Goal: Task Accomplishment & Management: Use online tool/utility

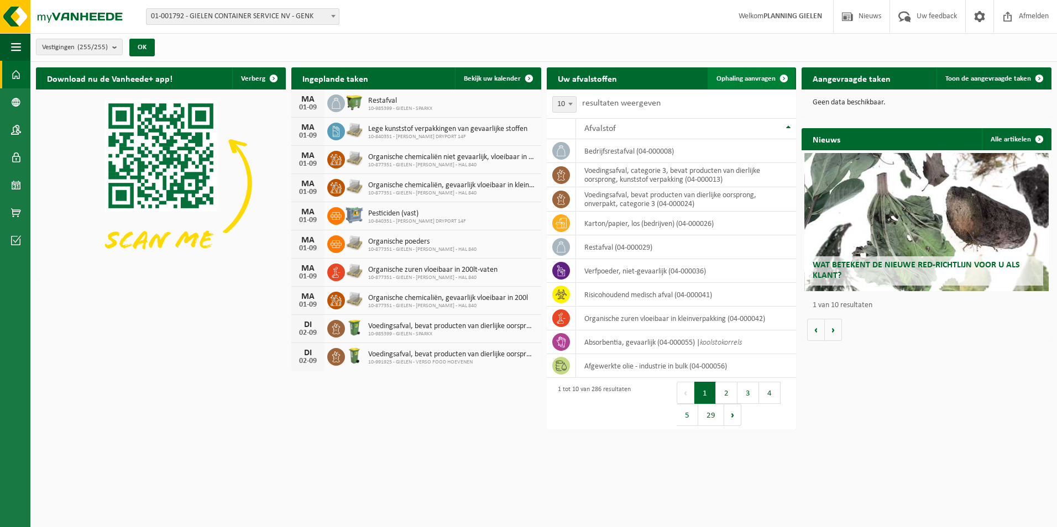
click at [779, 81] on span at bounding box center [784, 78] width 22 height 22
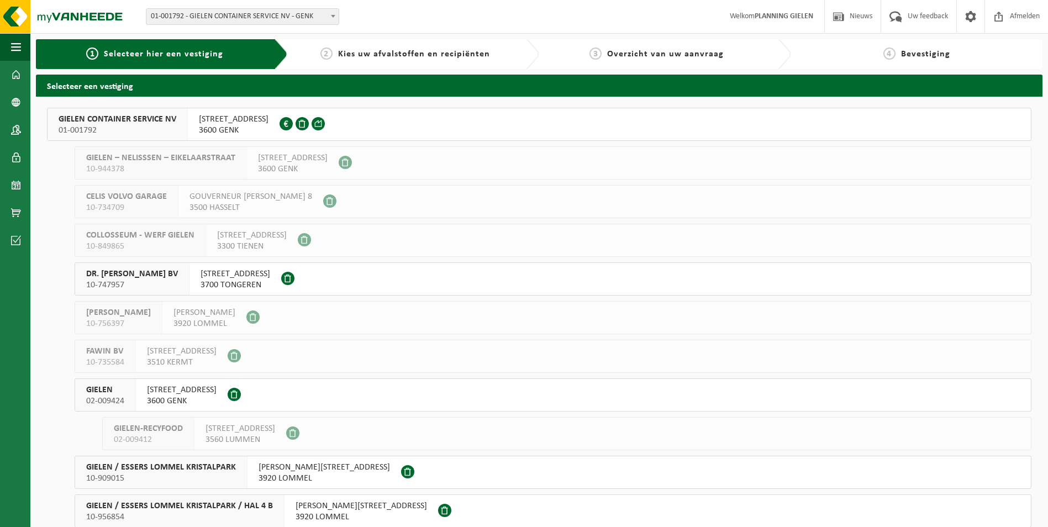
click at [167, 397] on span "3600 GENK" at bounding box center [182, 401] width 70 height 11
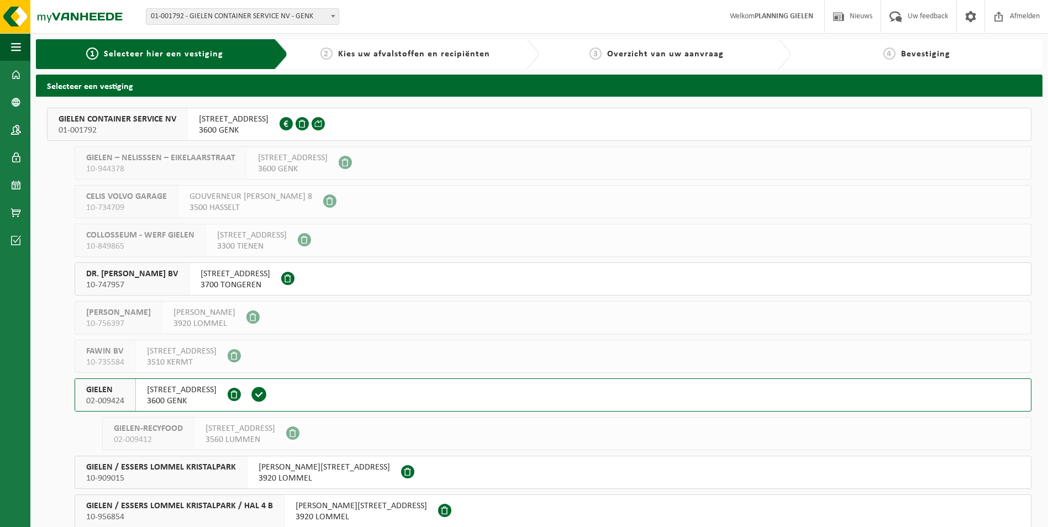
click at [171, 122] on span "GIELEN CONTAINER SERVICE NV" at bounding box center [118, 119] width 118 height 11
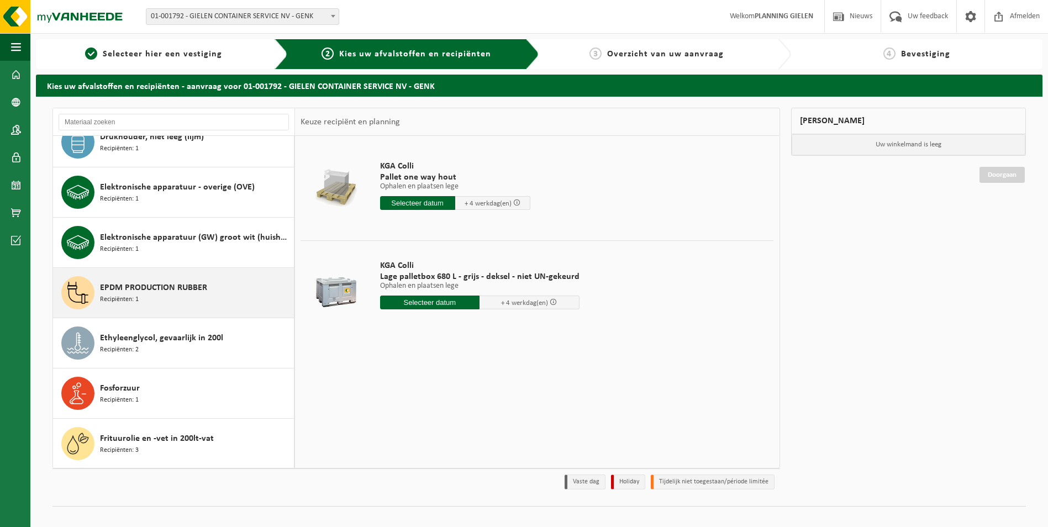
click at [172, 282] on span "EPDM PRODUCTION RUBBER" at bounding box center [153, 287] width 107 height 13
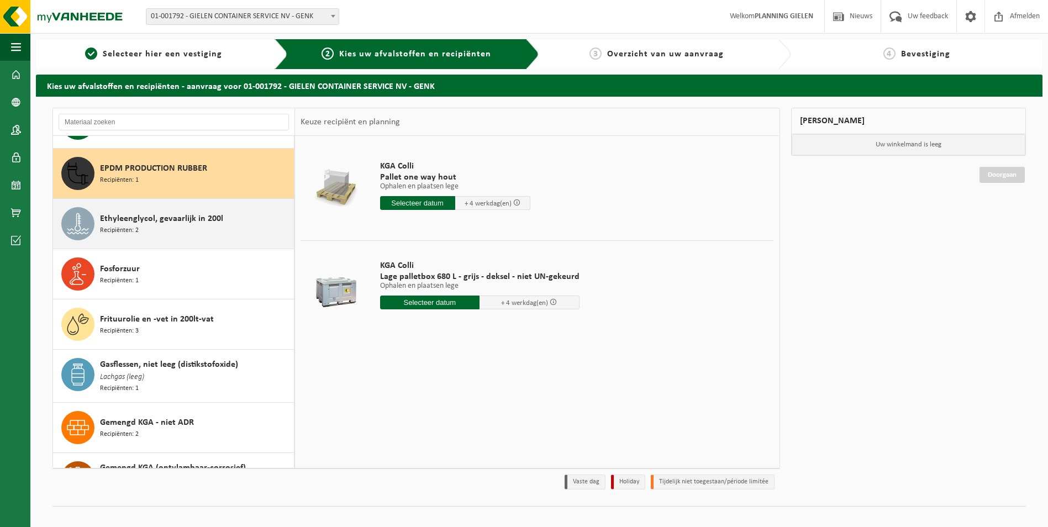
scroll to position [958, 0]
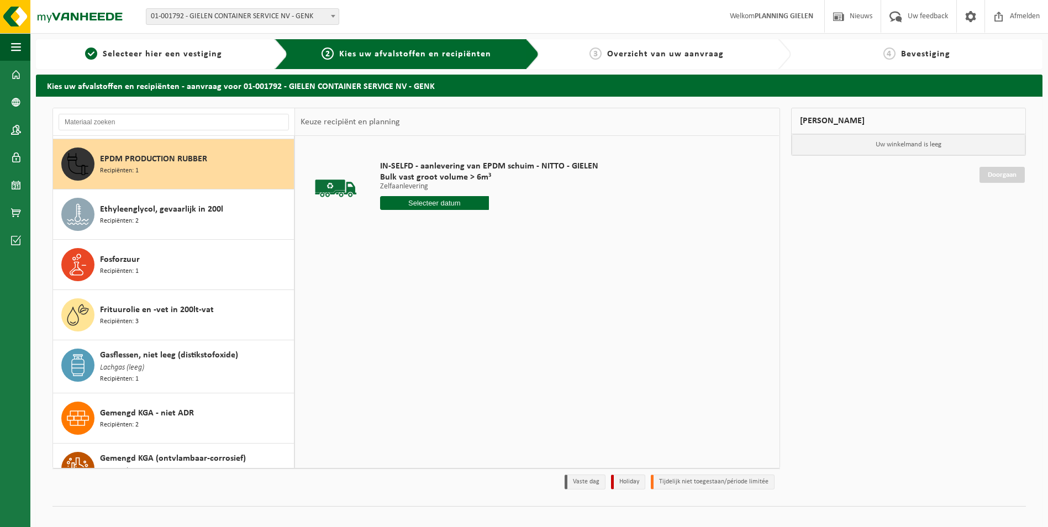
click at [436, 196] on div "IN-SELFD - aanlevering van EPDM schuim - NITTO - GIELEN Bulk vast groot volume …" at bounding box center [489, 188] width 229 height 77
click at [433, 200] on input "text" at bounding box center [434, 203] width 109 height 14
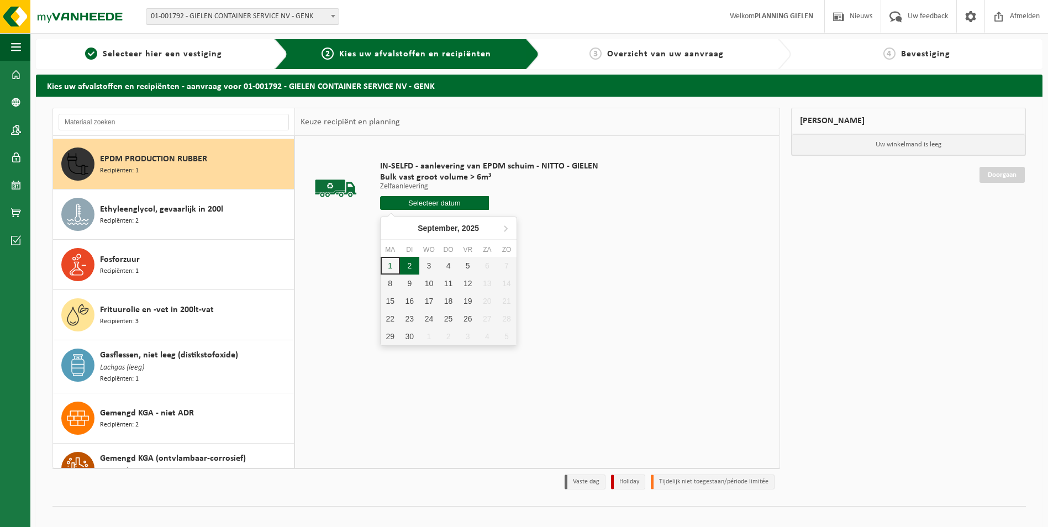
click at [407, 268] on div "2" at bounding box center [409, 266] width 19 height 18
type input "Van 2025-09-02"
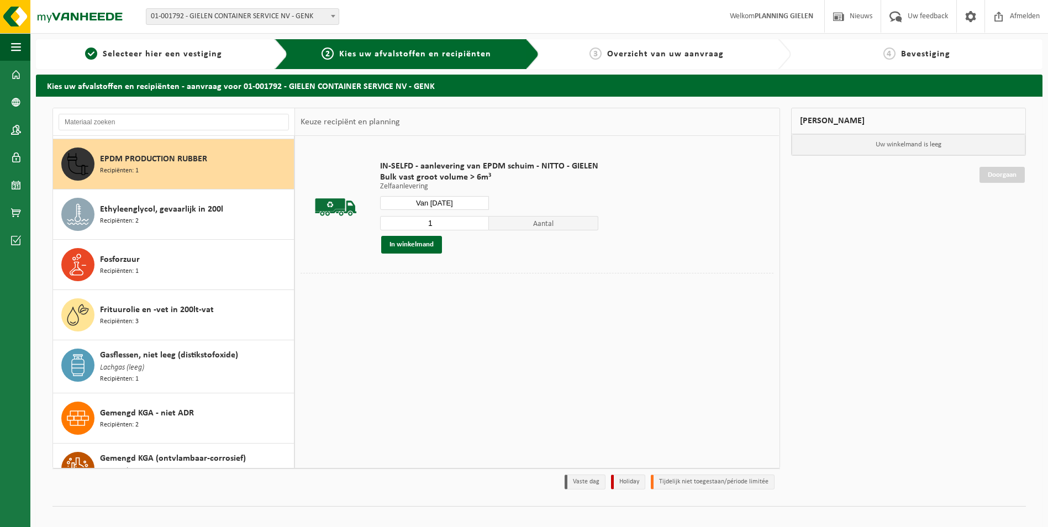
click at [438, 228] on input "1" at bounding box center [434, 223] width 109 height 14
type input "2"
click at [419, 250] on button "In winkelmand" at bounding box center [411, 245] width 61 height 18
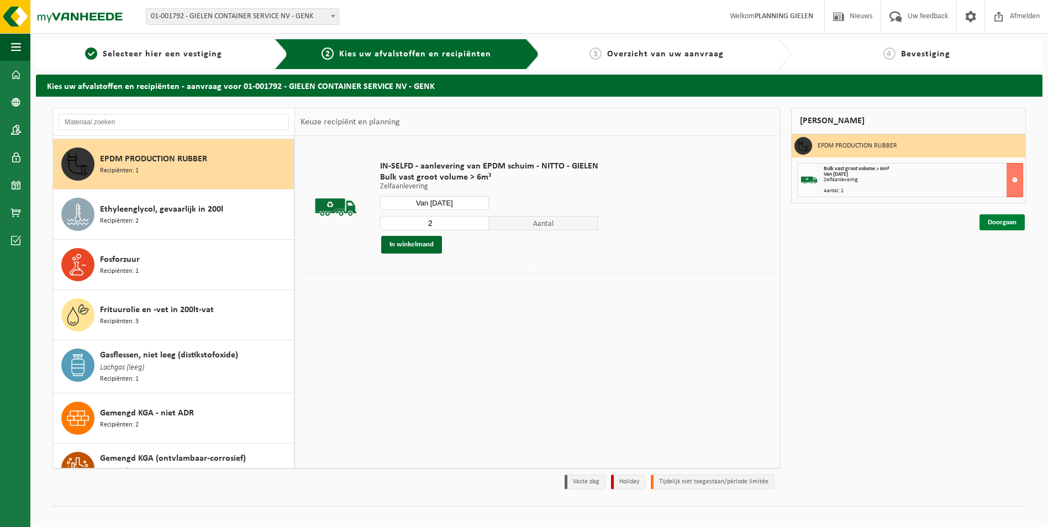
click at [999, 224] on link "Doorgaan" at bounding box center [1002, 222] width 45 height 16
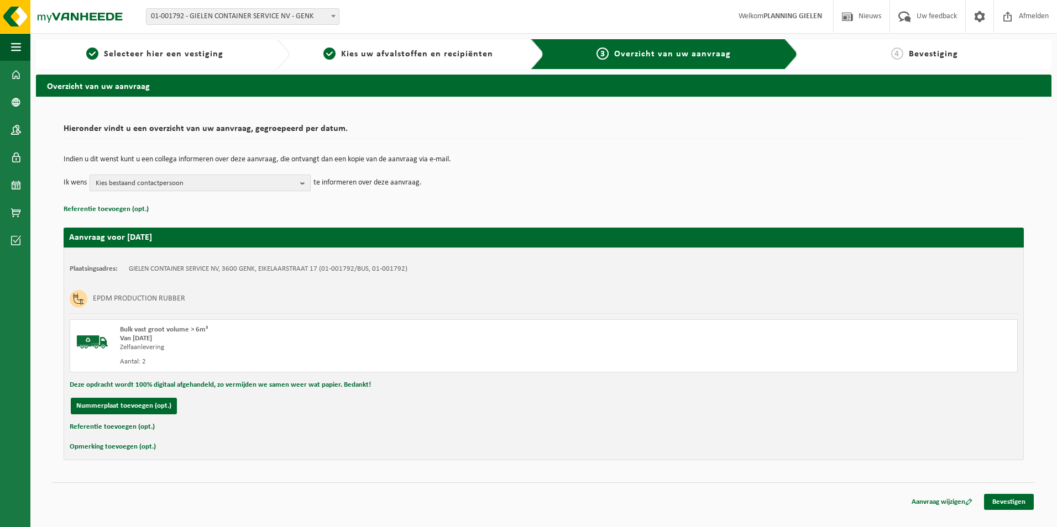
click at [116, 189] on span "Kies bestaand contactpersoon" at bounding box center [196, 183] width 200 height 17
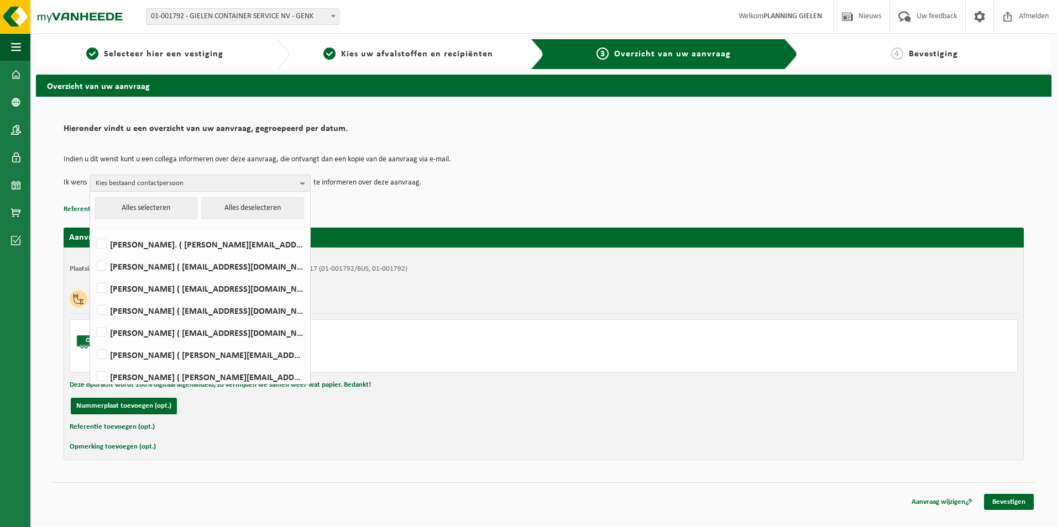
click at [157, 186] on span "Kies bestaand contactpersoon" at bounding box center [196, 183] width 200 height 17
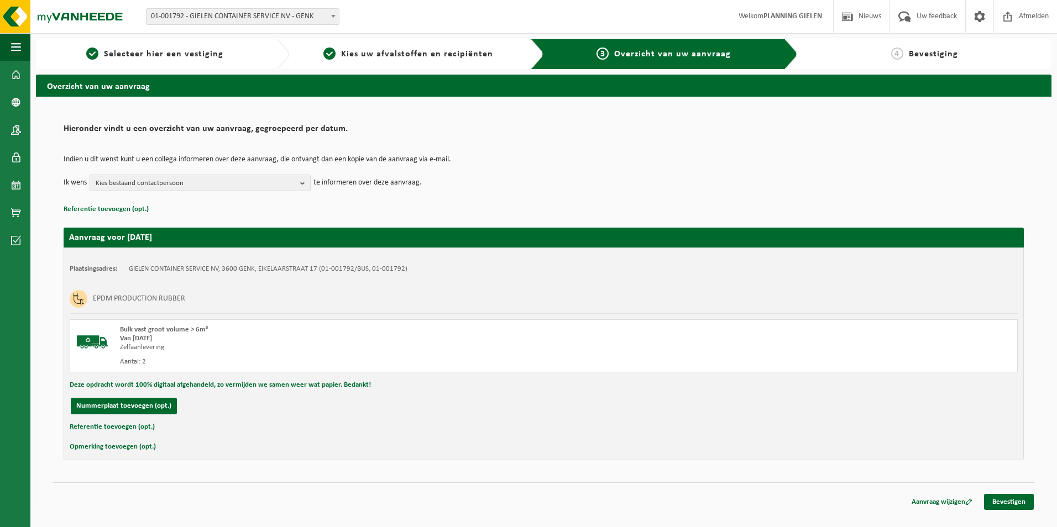
click at [553, 190] on td "Ik wens Kies bestaand contactpersoon Alles selecteren Alles deselecteren [PERSO…" at bounding box center [544, 183] width 960 height 17
click at [1009, 502] on link "Bevestigen" at bounding box center [1009, 502] width 50 height 16
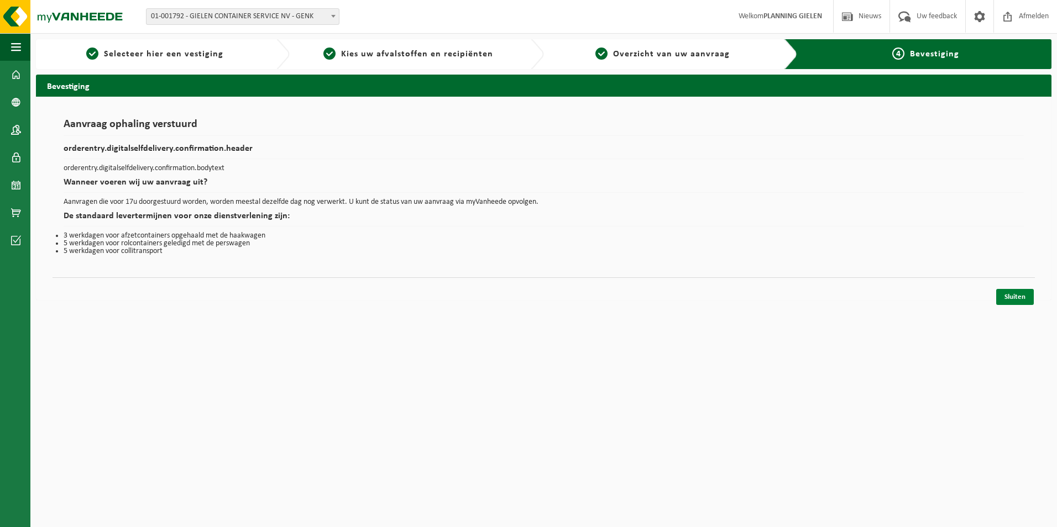
click at [1009, 300] on link "Sluiten" at bounding box center [1015, 297] width 38 height 16
